Goal: Task Accomplishment & Management: Complete application form

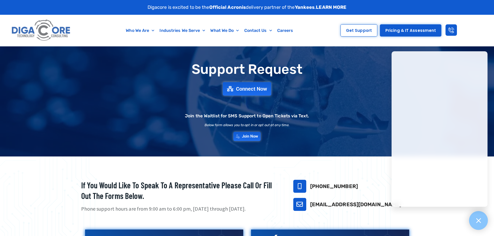
click at [478, 221] on icon at bounding box center [478, 220] width 7 height 7
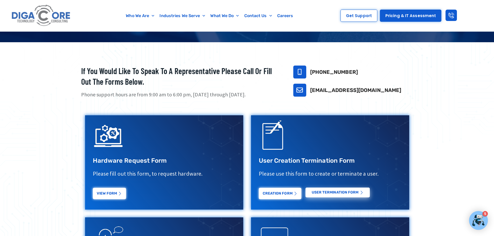
scroll to position [104, 0]
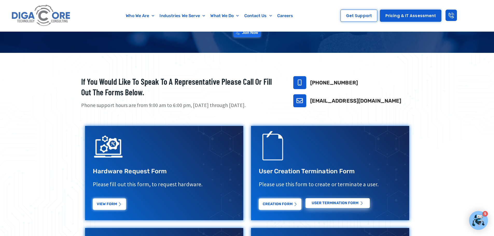
click at [43, 18] on img at bounding box center [41, 16] width 62 height 26
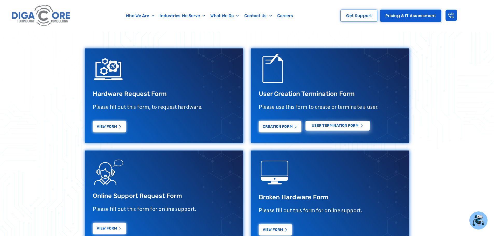
scroll to position [181, 0]
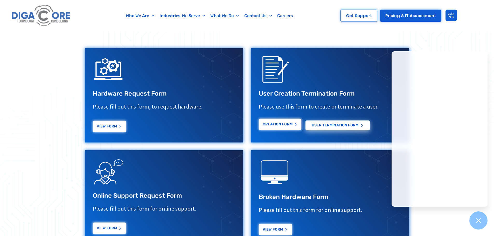
click at [292, 127] on link "Creation Form" at bounding box center [280, 124] width 43 height 11
